Goal: Task Accomplishment & Management: Use online tool/utility

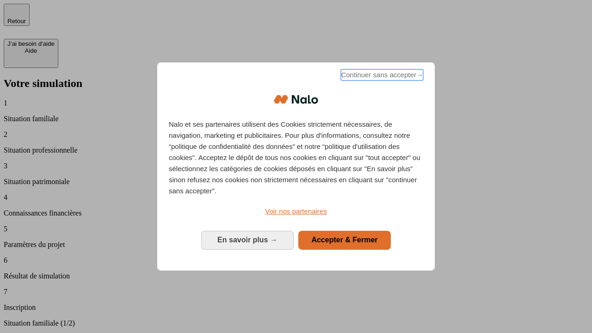
click at [381, 76] on span "Continuer sans accepter →" at bounding box center [382, 74] width 82 height 11
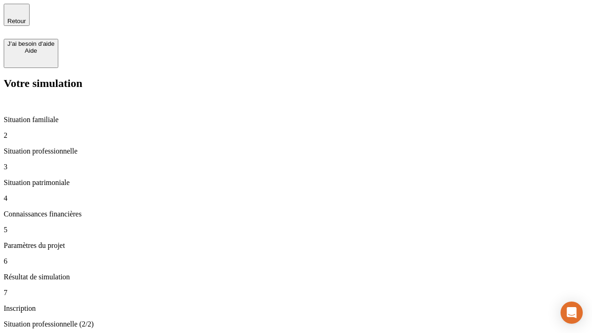
type input "30 000"
